Goal: Task Accomplishment & Management: Use online tool/utility

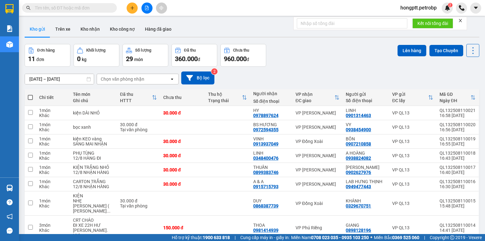
click at [98, 6] on input "text" at bounding box center [72, 7] width 74 height 7
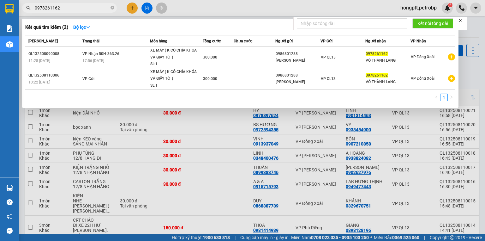
click at [136, 145] on div at bounding box center [242, 120] width 485 height 241
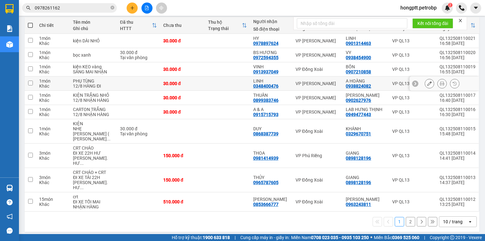
scroll to position [74, 0]
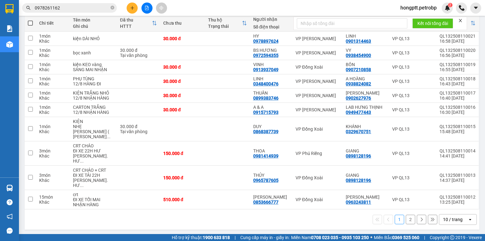
click at [80, 8] on input "0978261162" at bounding box center [72, 7] width 74 height 7
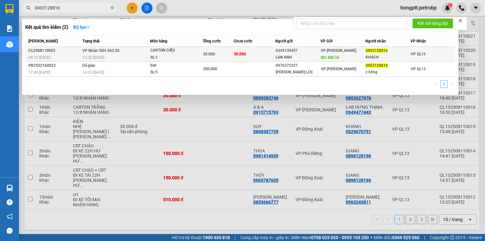
type input "0903128816"
click at [48, 51] on div "ĐL2508110003" at bounding box center [54, 50] width 52 height 7
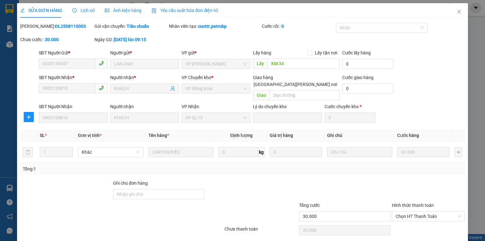
type input "0345139457"
type input "LAN ANH"
type input "KM 34"
type input "0903128816"
type input "KHÁCH"
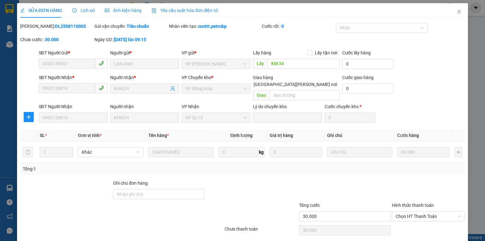
type input "30.000"
click at [414, 211] on span "Chọn HT Thanh Toán" at bounding box center [427, 215] width 65 height 9
click at [396, 222] on div "Tại văn phòng" at bounding box center [424, 221] width 65 height 7
type input "0"
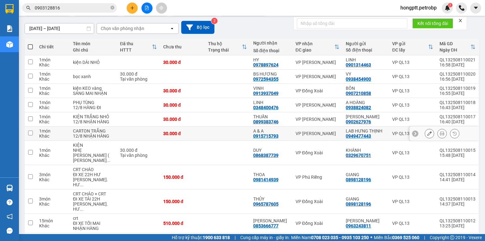
scroll to position [74, 0]
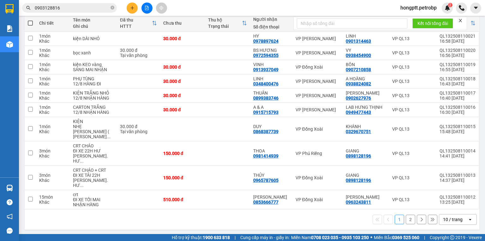
click at [452, 217] on div "10 / trang" at bounding box center [453, 219] width 20 height 6
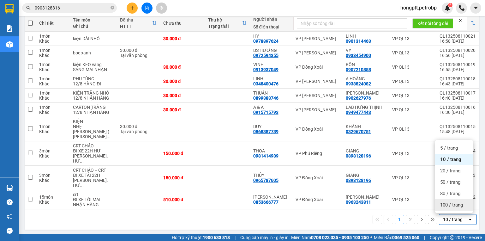
click at [446, 201] on span "100 / trang" at bounding box center [451, 204] width 23 height 6
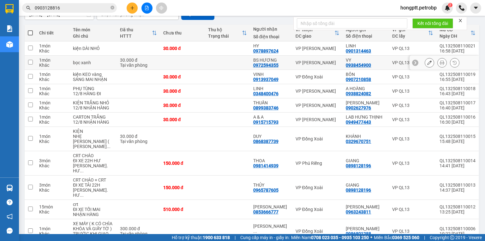
scroll to position [53, 0]
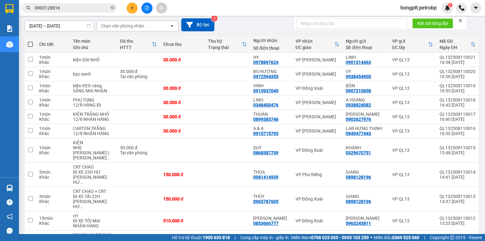
click at [31, 45] on span at bounding box center [30, 44] width 5 height 5
click at [30, 41] on input "checkbox" at bounding box center [30, 41] width 0 height 0
checkbox input "true"
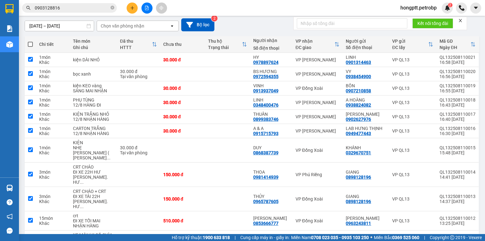
checkbox input "true"
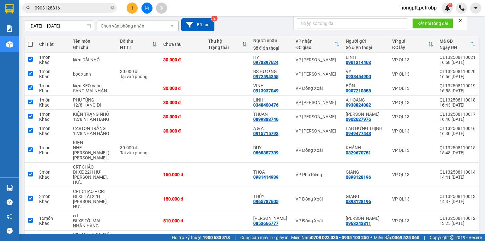
checkbox input "true"
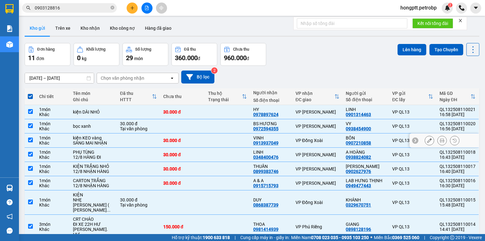
scroll to position [0, 0]
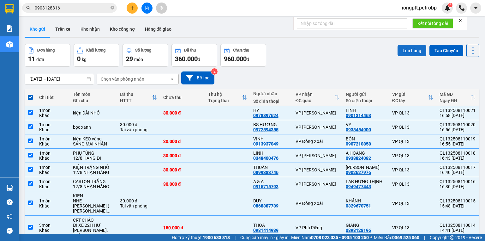
click at [409, 51] on button "Lên hàng" at bounding box center [411, 50] width 29 height 11
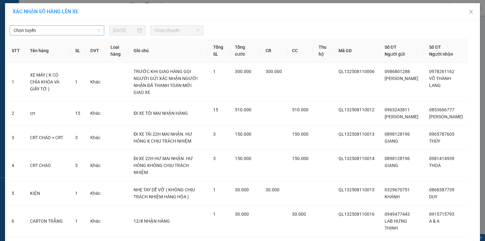
click at [68, 30] on span "Chọn tuyến" at bounding box center [57, 30] width 87 height 9
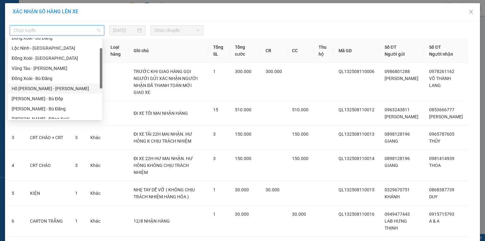
scroll to position [51, 0]
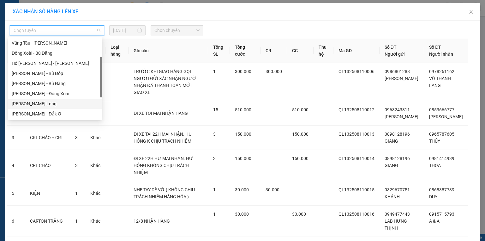
click at [62, 102] on div "[PERSON_NAME] Long" at bounding box center [55, 103] width 87 height 7
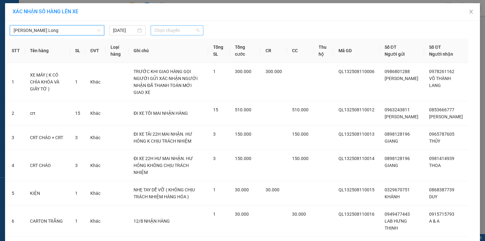
click at [185, 31] on span "Chọn chuyến" at bounding box center [176, 30] width 45 height 9
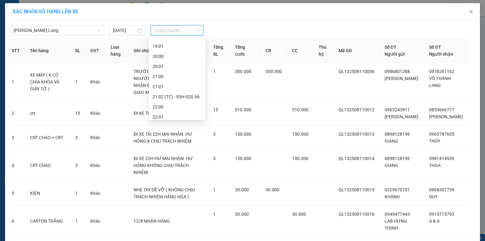
scroll to position [354, 0]
click at [191, 94] on div "21:02 (TC) - 93H-020.96" at bounding box center [176, 93] width 49 height 7
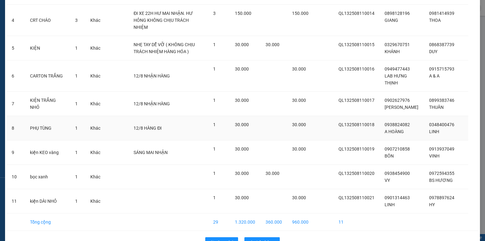
scroll to position [159, 0]
click at [265, 237] on span "Lên hàng" at bounding box center [265, 240] width 18 height 7
